Goal: Transaction & Acquisition: Purchase product/service

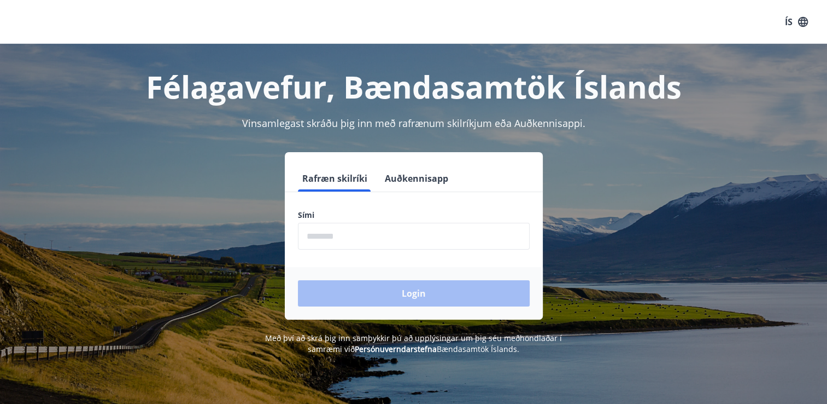
click at [317, 238] on input "phone" at bounding box center [414, 236] width 232 height 27
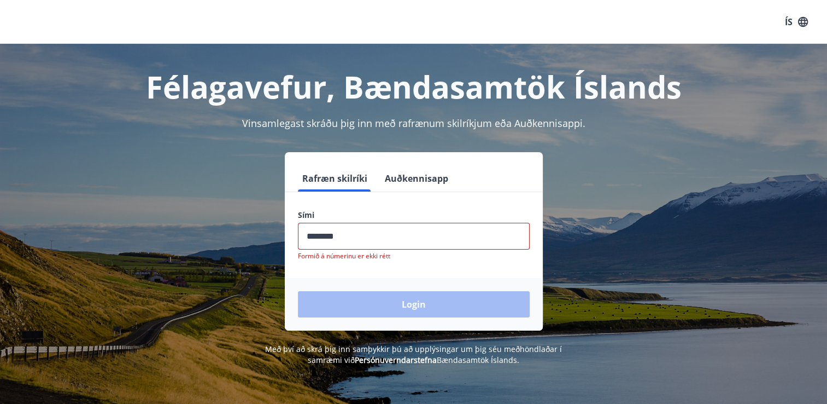
click at [365, 297] on div "Login" at bounding box center [414, 304] width 258 height 53
click at [353, 237] on input "phone" at bounding box center [414, 236] width 232 height 27
type input "*"
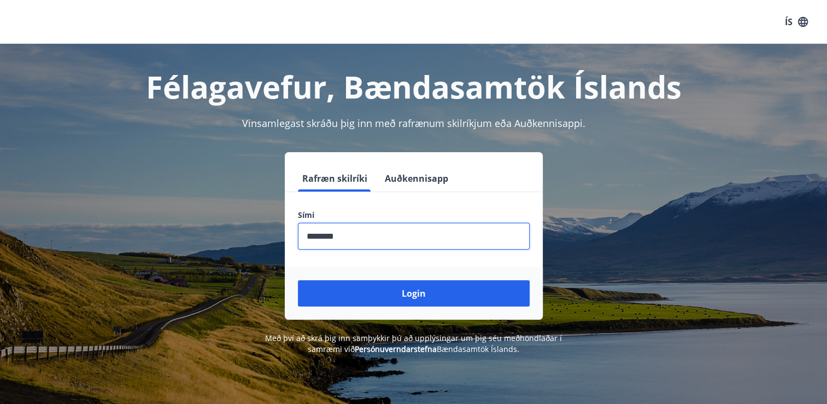
type input "********"
click at [298, 280] on button "Login" at bounding box center [414, 293] width 232 height 26
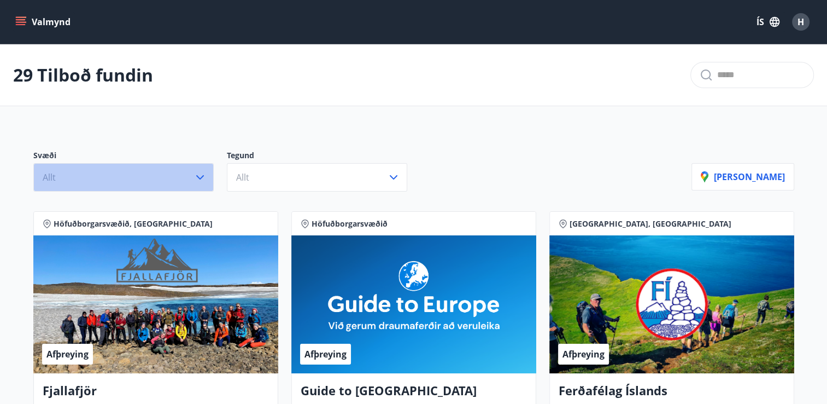
click at [186, 178] on button "Allt" at bounding box center [123, 177] width 180 height 28
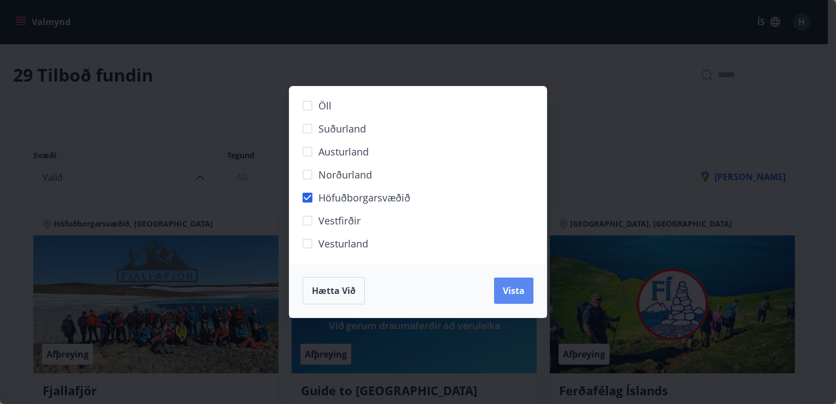
click at [514, 297] on button "Vista" at bounding box center [513, 290] width 39 height 26
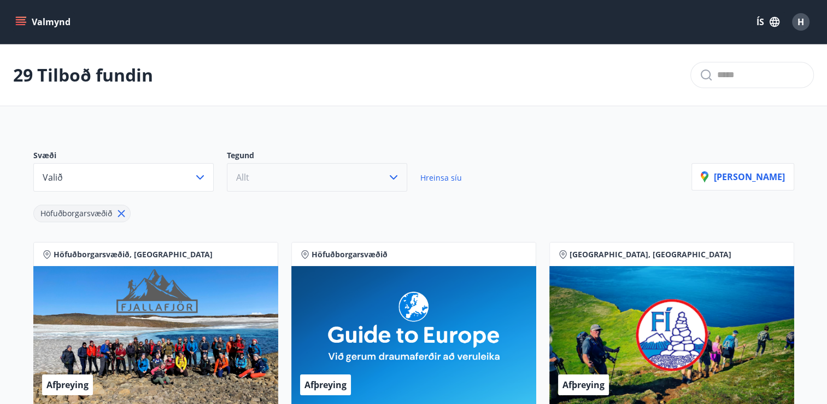
click at [368, 181] on button "Allt" at bounding box center [317, 177] width 180 height 28
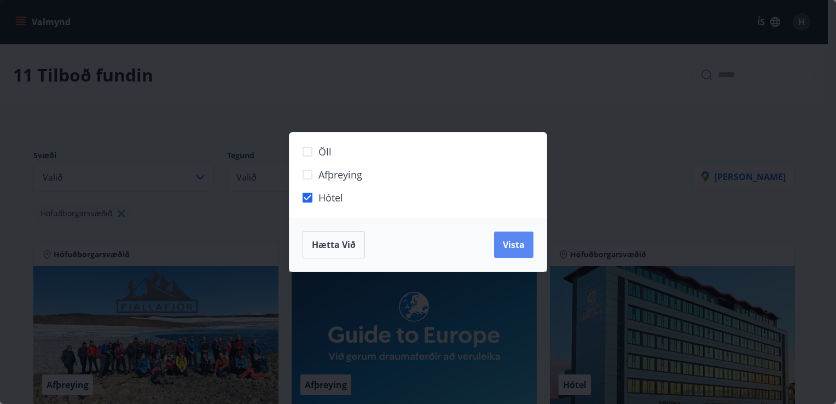
click at [527, 244] on button "Vista" at bounding box center [513, 244] width 39 height 26
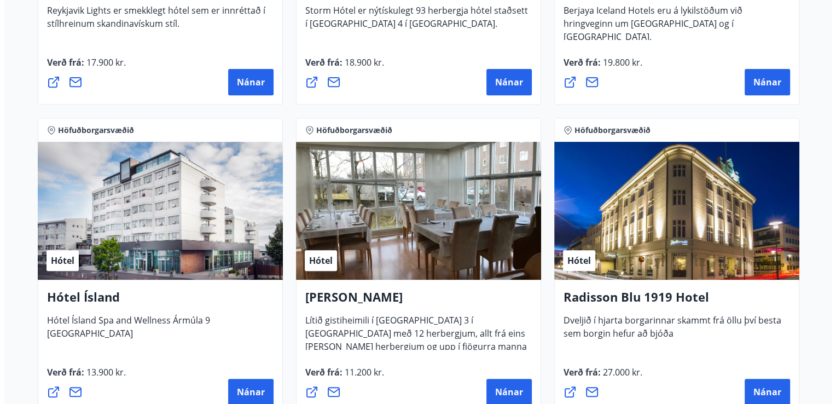
scroll to position [492, 0]
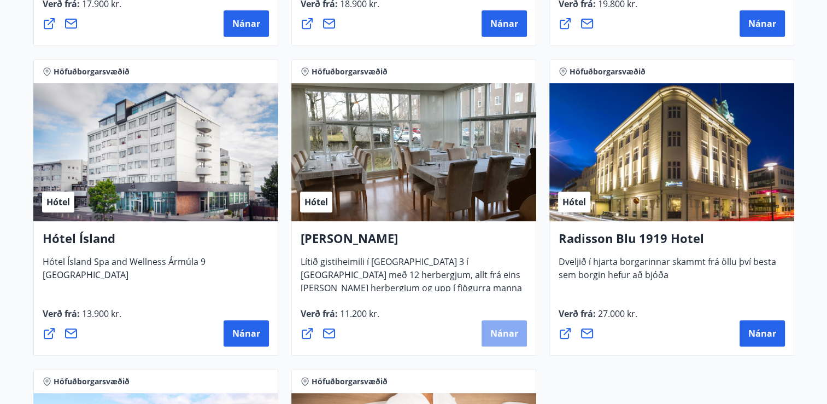
click at [505, 335] on span "Nánar" at bounding box center [505, 333] width 28 height 12
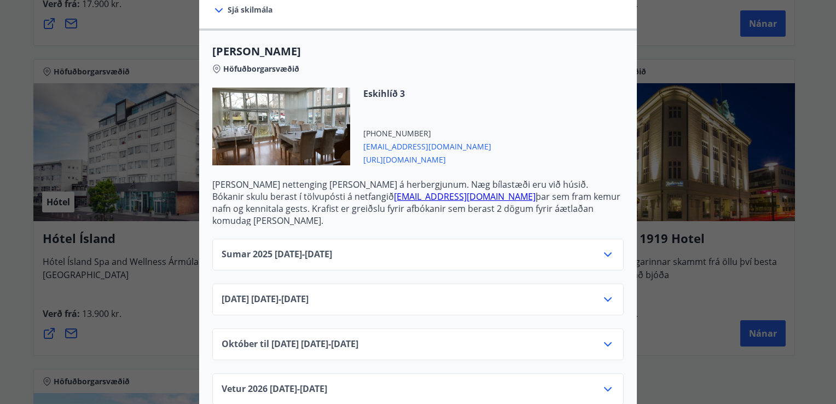
scroll to position [297, 0]
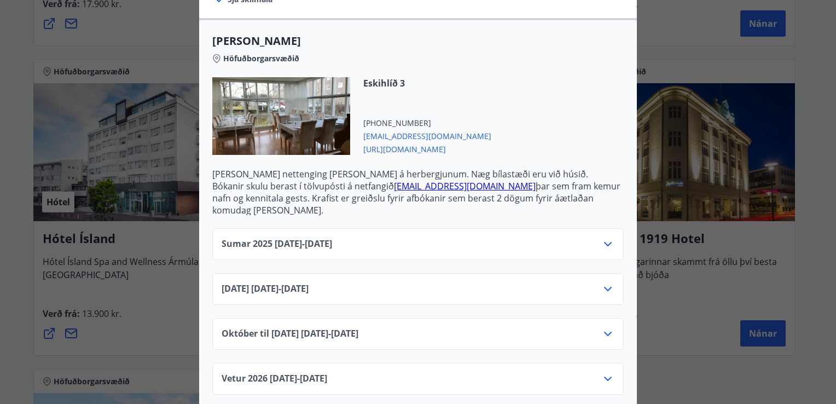
click at [606, 242] on icon at bounding box center [608, 244] width 8 height 4
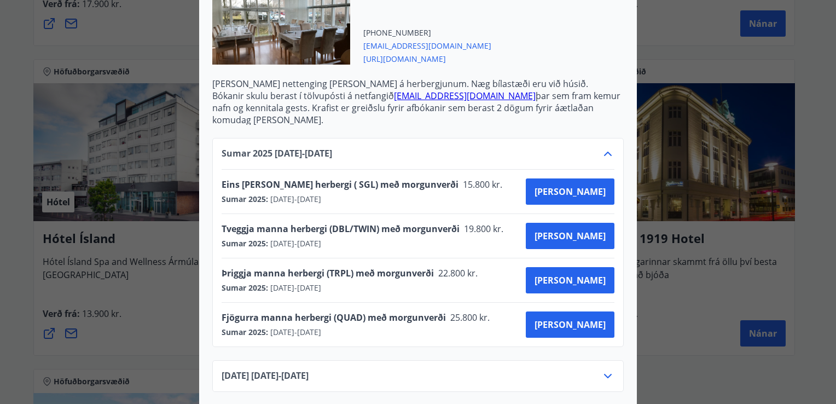
scroll to position [406, 0]
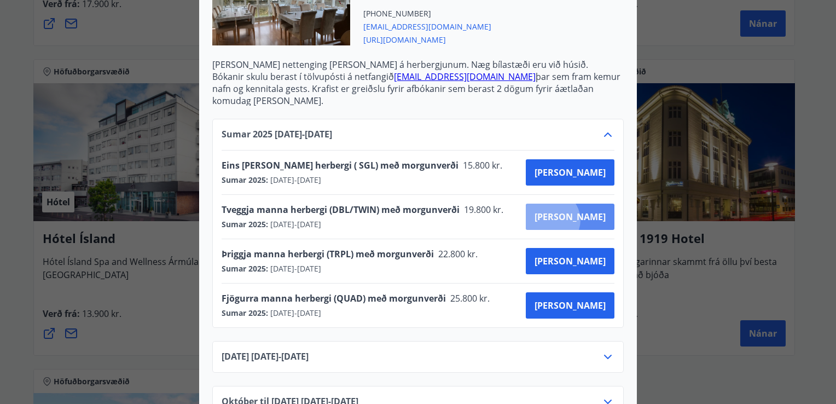
click at [590, 211] on span "Kaupa" at bounding box center [569, 217] width 71 height 12
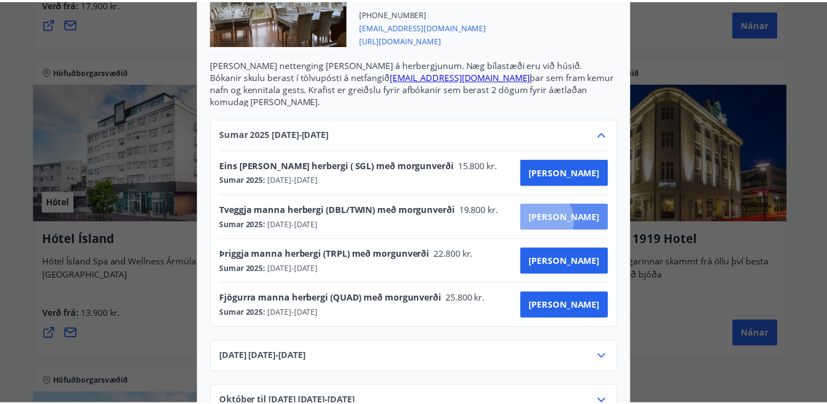
scroll to position [88, 0]
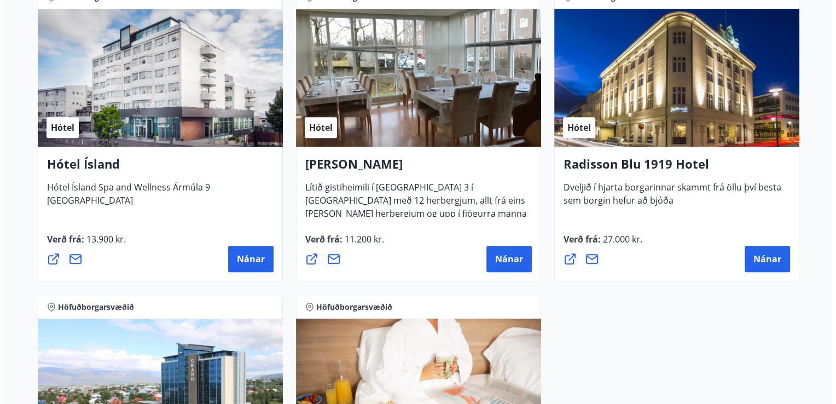
scroll to position [580, 0]
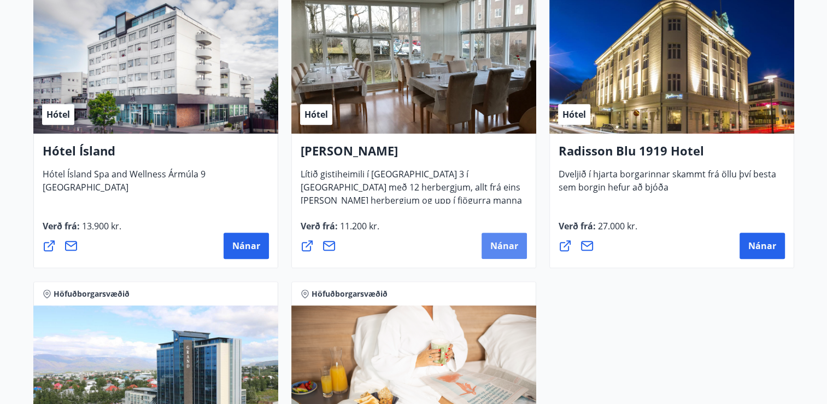
click at [516, 241] on span "Nánar" at bounding box center [505, 246] width 28 height 12
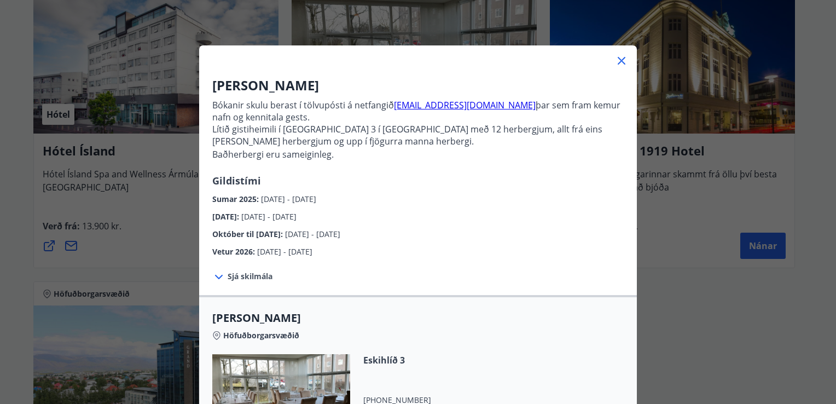
scroll to position [0, 0]
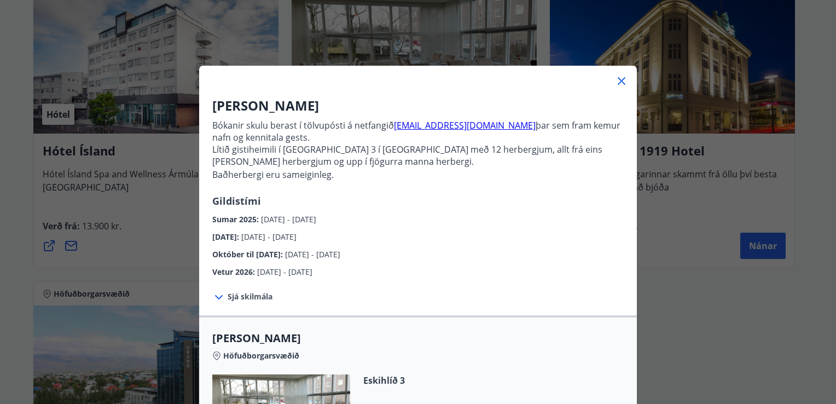
click at [146, 225] on div "Alba gistiheimili Bókanir skulu berast í tölvupósti á netfangið stay@alba.is þa…" at bounding box center [418, 202] width 836 height 404
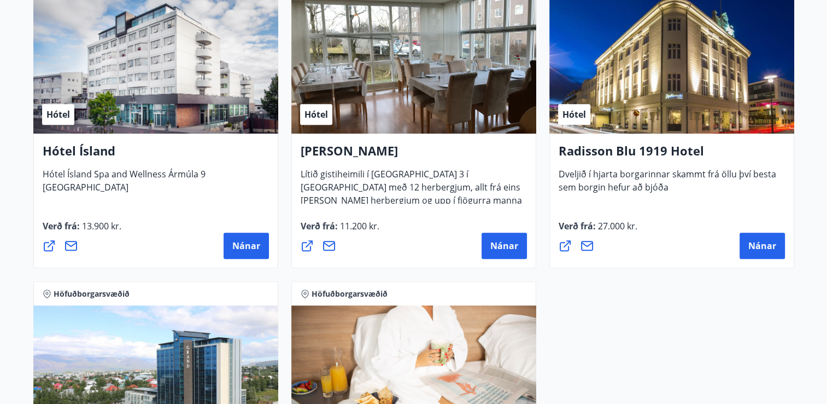
click at [88, 224] on span "13.900 kr." at bounding box center [101, 226] width 42 height 12
click at [224, 242] on button "Nánar" at bounding box center [246, 245] width 45 height 26
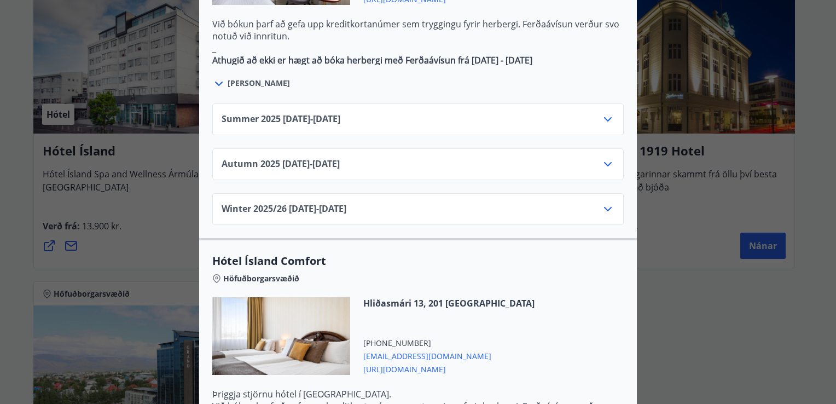
scroll to position [766, 0]
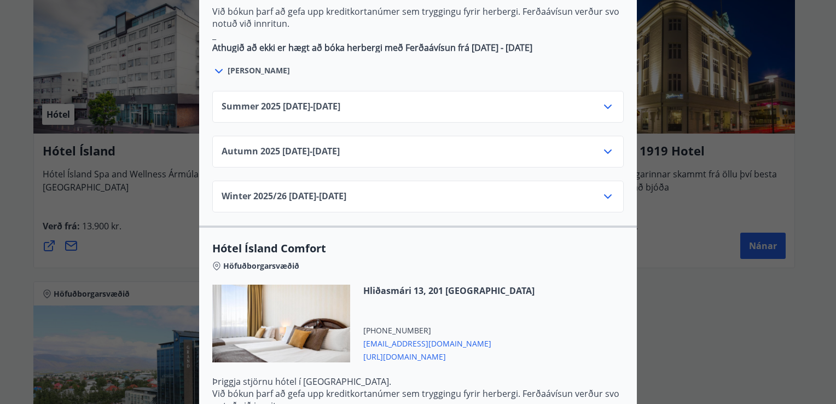
click at [602, 100] on icon at bounding box center [607, 106] width 13 height 13
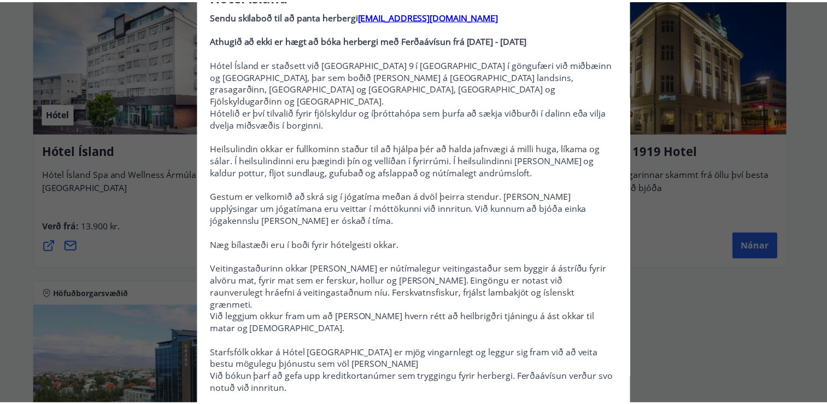
scroll to position [0, 0]
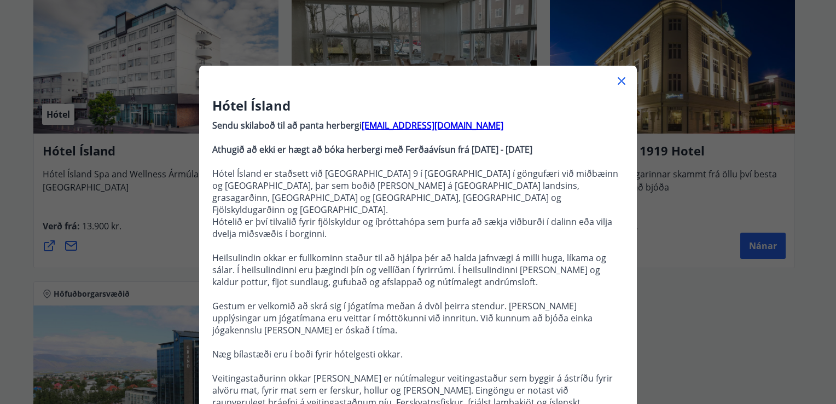
click at [615, 78] on icon at bounding box center [621, 80] width 13 height 13
